Goal: Find specific page/section: Find specific page/section

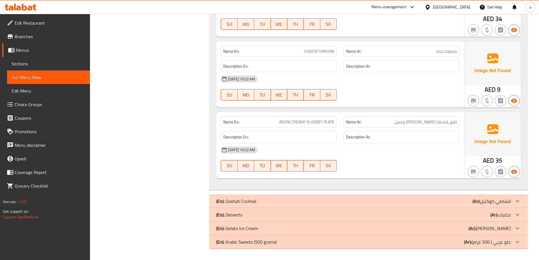
scroll to position [2915, 0]
click at [27, 6] on icon at bounding box center [21, 7] width 32 height 7
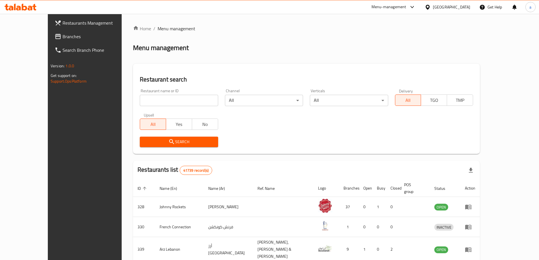
click at [150, 103] on input "search" at bounding box center [179, 100] width 78 height 11
paste input "779504"
type input "779504"
click at [50, 33] on link "Branches" at bounding box center [94, 37] width 88 height 14
